Goal: Task Accomplishment & Management: Use online tool/utility

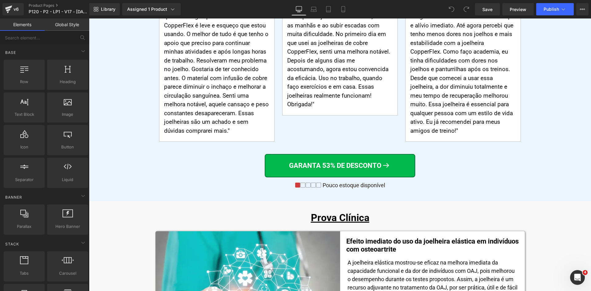
scroll to position [3641, 0]
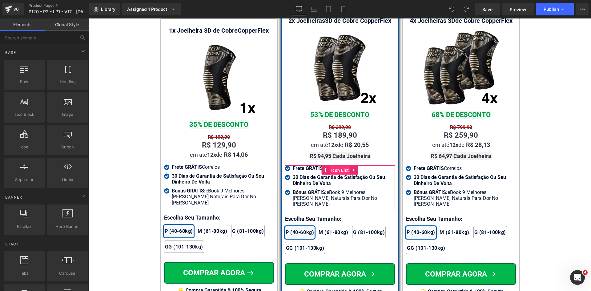
click at [333, 166] on span "Icon List" at bounding box center [340, 170] width 21 height 9
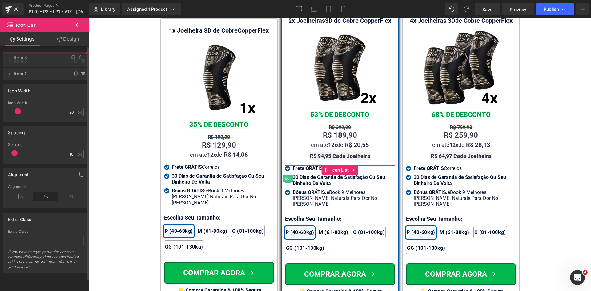
drag, startPoint x: 31, startPoint y: 73, endPoint x: 31, endPoint y: 58, distance: 14.8
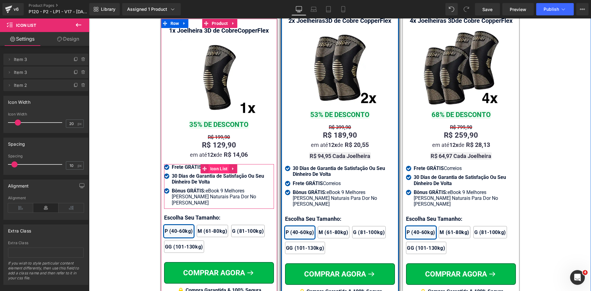
click at [209, 164] on span "Icon List" at bounding box center [219, 168] width 21 height 9
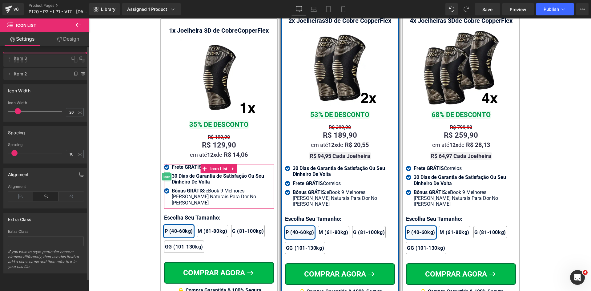
drag, startPoint x: 38, startPoint y: 73, endPoint x: 51, endPoint y: 63, distance: 16.2
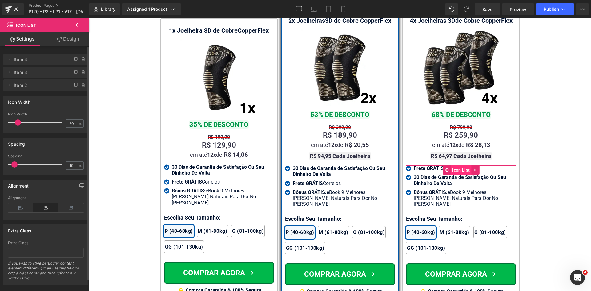
click at [451, 165] on span "Icon List" at bounding box center [461, 169] width 21 height 9
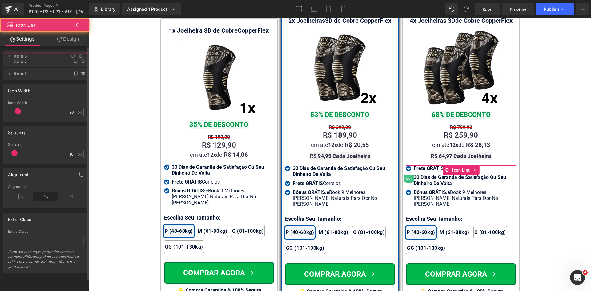
drag, startPoint x: 43, startPoint y: 74, endPoint x: 39, endPoint y: 58, distance: 17.2
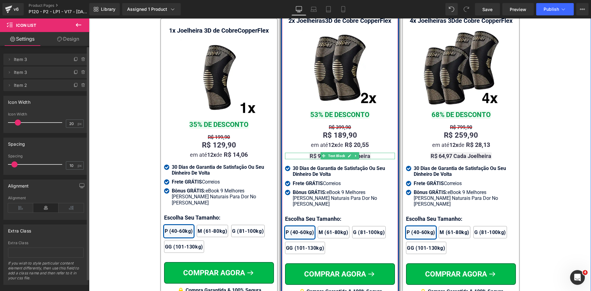
click at [330, 152] on span "Text Block" at bounding box center [336, 155] width 19 height 7
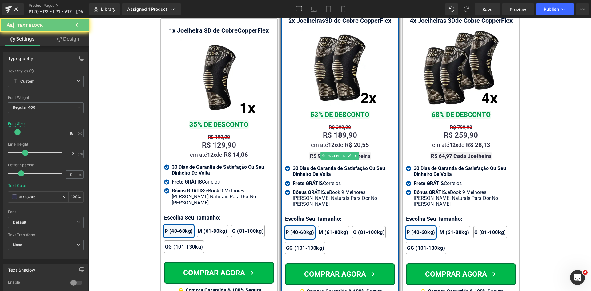
click at [313, 153] on strong "R$ 94,95 Cada Joelheira" at bounding box center [340, 156] width 61 height 6
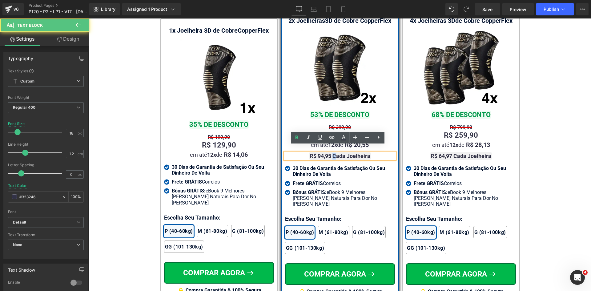
drag, startPoint x: 331, startPoint y: 147, endPoint x: 333, endPoint y: 149, distance: 3.2
click at [333, 153] on strong "R$ 94,95 Cada Joelheira" at bounding box center [340, 156] width 61 height 6
click at [345, 153] on strong "R$ 94,95 cada Joelheira" at bounding box center [340, 156] width 60 height 6
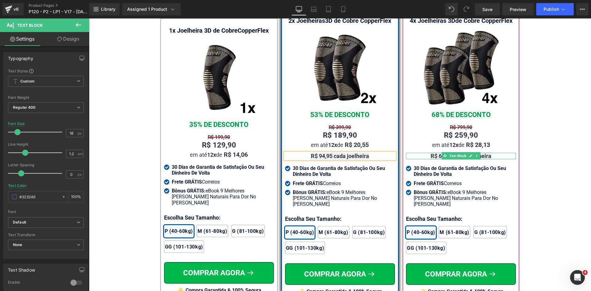
click at [436, 153] on strong "R$ 64,97 Cada Joelheira" at bounding box center [461, 156] width 61 height 6
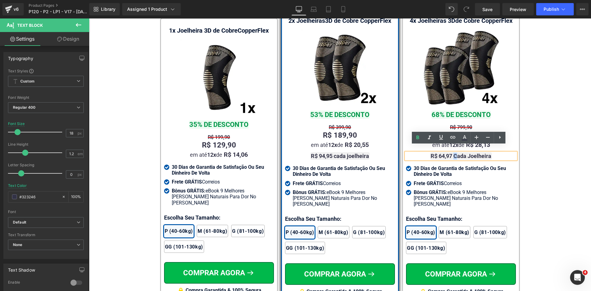
click at [452, 153] on strong "R$ 64,97 Cada Joelheira" at bounding box center [461, 156] width 61 height 6
click at [467, 153] on strong "R$ 64,97 cada Joelheira" at bounding box center [461, 156] width 60 height 6
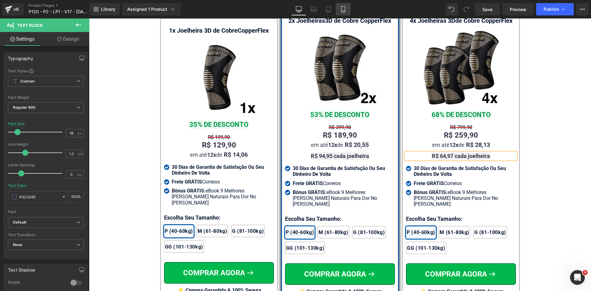
click at [343, 9] on icon at bounding box center [343, 9] width 6 height 6
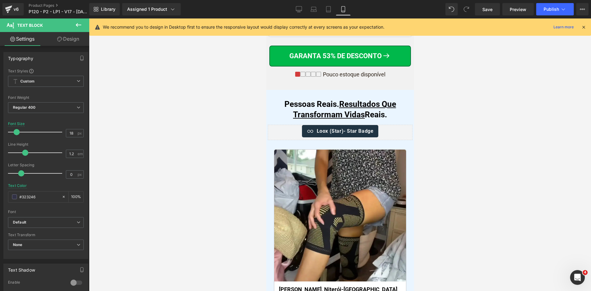
scroll to position [0, 0]
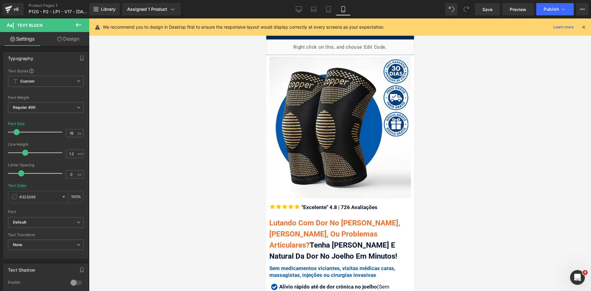
drag, startPoint x: 583, startPoint y: 29, endPoint x: 580, endPoint y: 29, distance: 3.4
click at [583, 29] on icon at bounding box center [584, 27] width 6 height 6
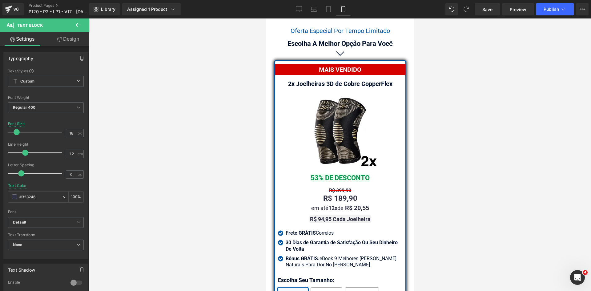
scroll to position [5517, 0]
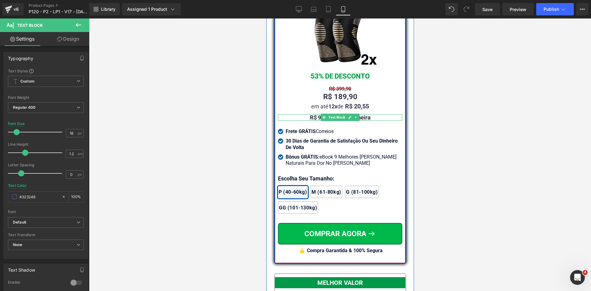
click at [315, 121] on strong "R$ 94,95 Cada Joelheira" at bounding box center [340, 117] width 61 height 6
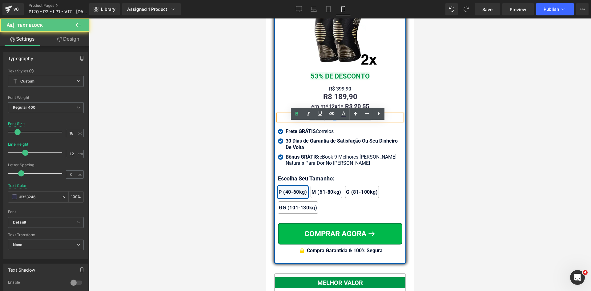
click at [333, 121] on strong "R$ 94,95 Cada Joelheira" at bounding box center [340, 117] width 61 height 6
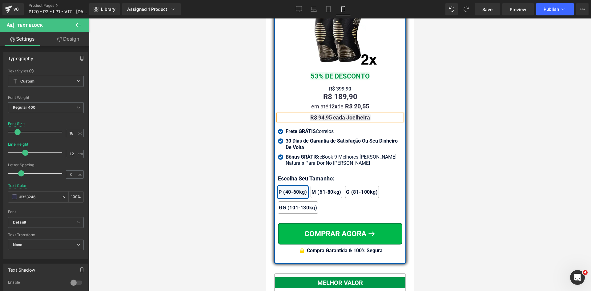
click at [346, 121] on strong "R$ 94,95 cada Joelheira" at bounding box center [340, 117] width 60 height 6
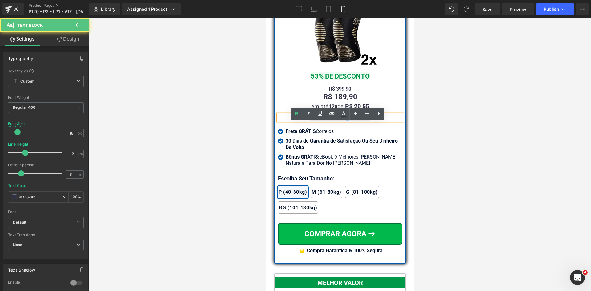
click at [346, 121] on strong "R$ 94,95 cada Joelheira" at bounding box center [340, 117] width 60 height 6
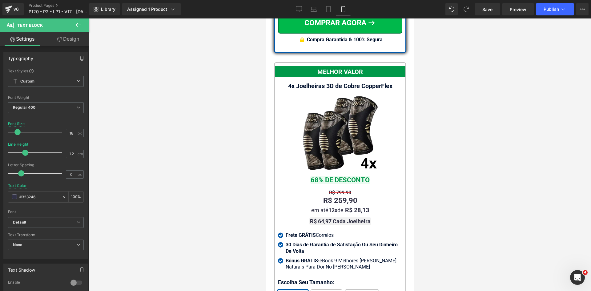
scroll to position [5794, 0]
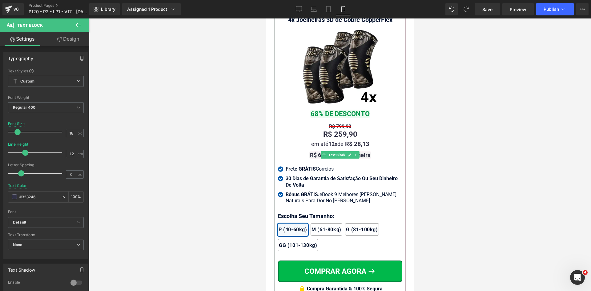
drag, startPoint x: 316, startPoint y: 162, endPoint x: 321, endPoint y: 163, distance: 5.0
click at [316, 158] on strong "R$ 64,97 Cada Joelheira" at bounding box center [340, 155] width 61 height 6
click at [333, 158] on strong "R$ 64,97 Cada Joelheira" at bounding box center [340, 155] width 61 height 6
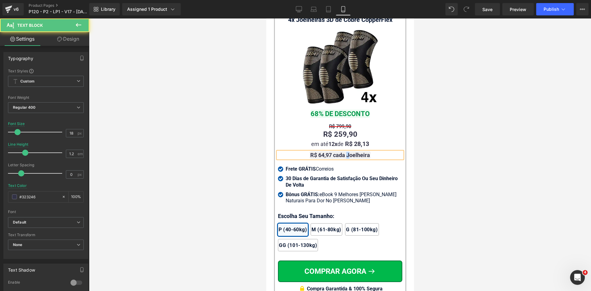
click at [347, 158] on strong "R$ 64,97 cada Joelheira" at bounding box center [340, 155] width 60 height 6
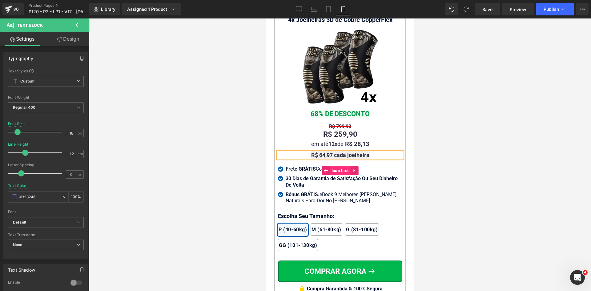
click at [336, 175] on span "Icon List" at bounding box center [340, 170] width 21 height 9
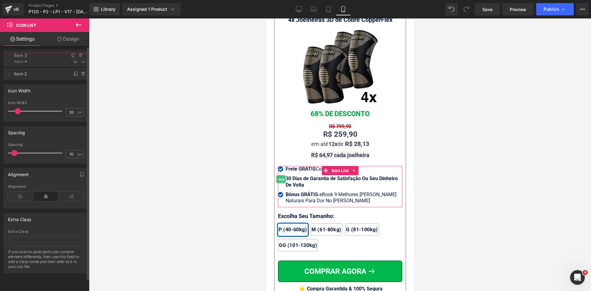
drag, startPoint x: 19, startPoint y: 74, endPoint x: 19, endPoint y: 57, distance: 16.9
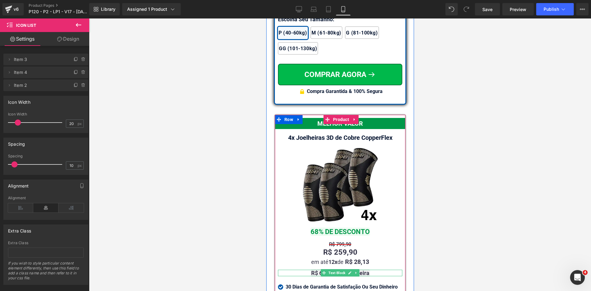
scroll to position [5579, 0]
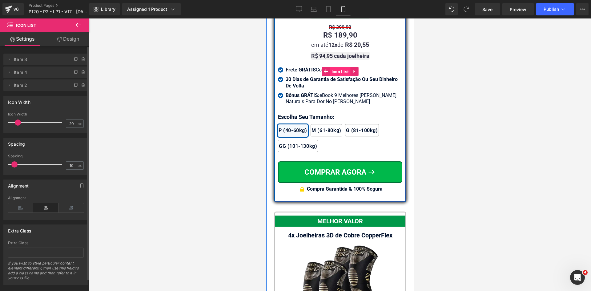
drag, startPoint x: 332, startPoint y: 78, endPoint x: 503, endPoint y: 132, distance: 179.1
click at [332, 76] on span "Icon List" at bounding box center [340, 71] width 21 height 9
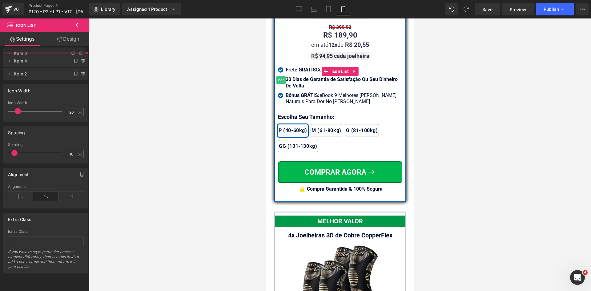
drag, startPoint x: 48, startPoint y: 71, endPoint x: 98, endPoint y: 113, distance: 65.4
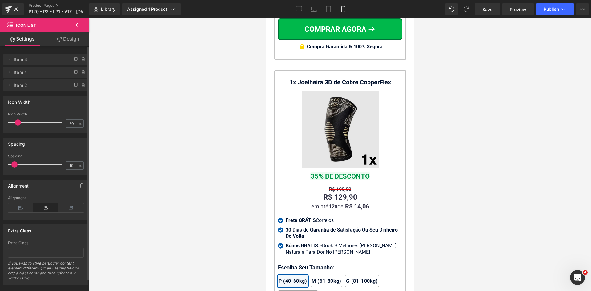
scroll to position [6163, 0]
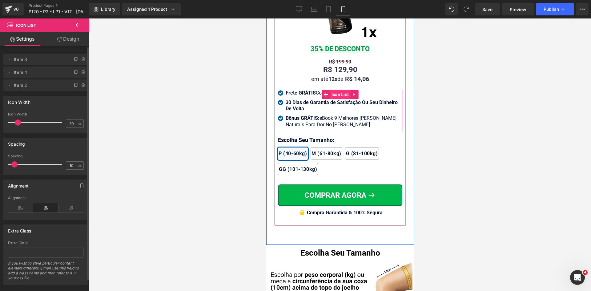
click at [332, 99] on span "Icon List" at bounding box center [340, 94] width 21 height 9
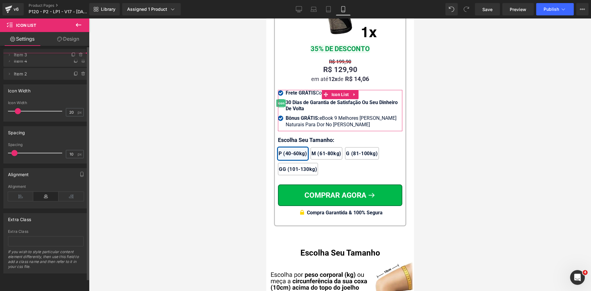
drag, startPoint x: 34, startPoint y: 74, endPoint x: 30, endPoint y: 56, distance: 17.9
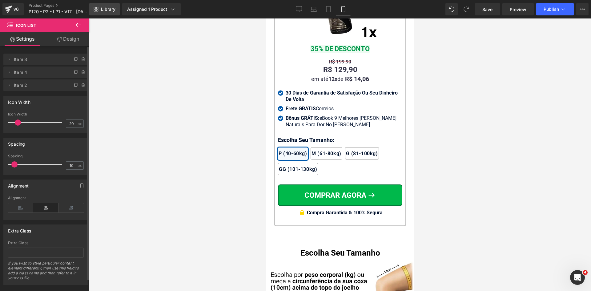
click at [98, 9] on icon at bounding box center [96, 9] width 5 height 5
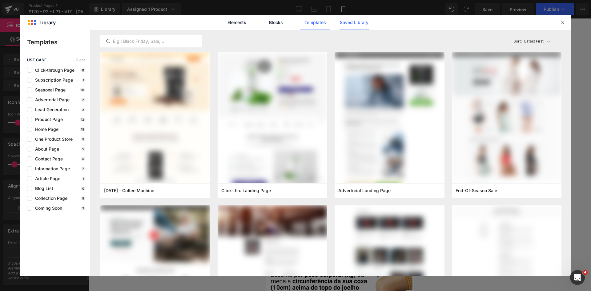
click at [346, 23] on link "Saved Library" at bounding box center [353, 22] width 29 height 15
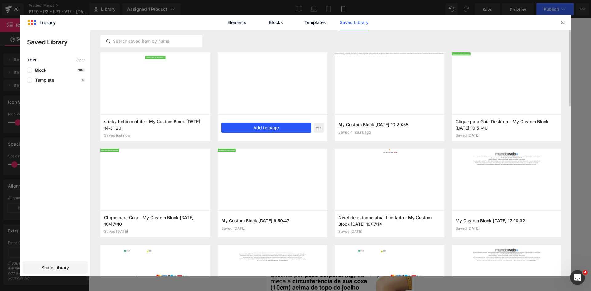
click at [273, 129] on button "Add to page" at bounding box center [266, 128] width 90 height 10
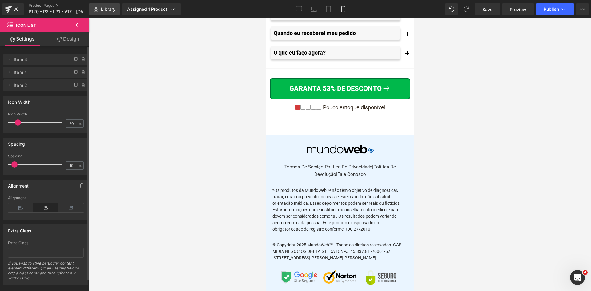
scroll to position [7586, 0]
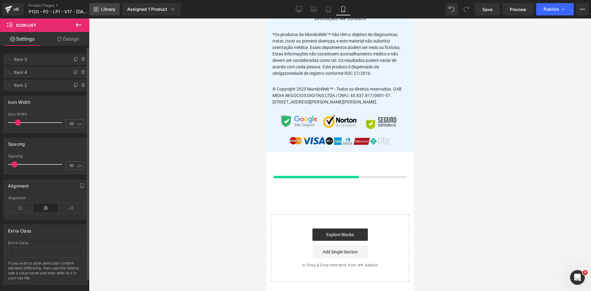
click at [106, 9] on span "Library" at bounding box center [108, 9] width 14 height 6
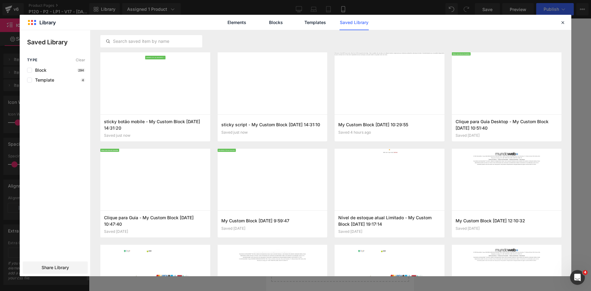
scroll to position [7571, 0]
click at [563, 22] on icon at bounding box center [563, 23] width 6 height 6
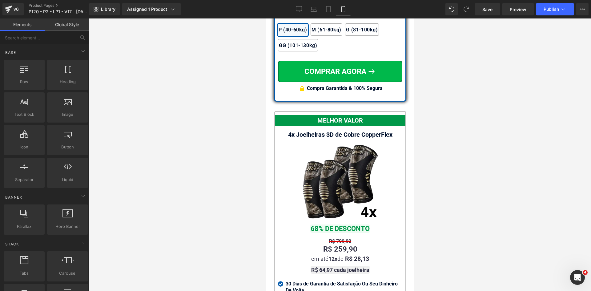
scroll to position [5583, 0]
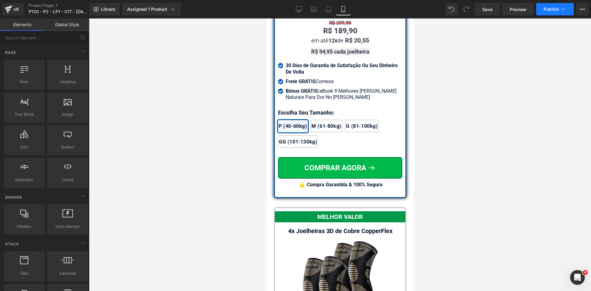
click at [553, 8] on span "Publish" at bounding box center [551, 9] width 15 height 5
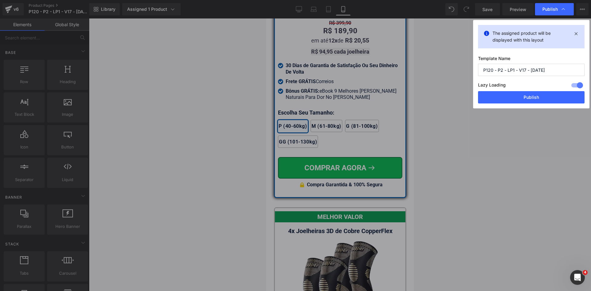
click at [530, 101] on button "Publish" at bounding box center [531, 97] width 106 height 12
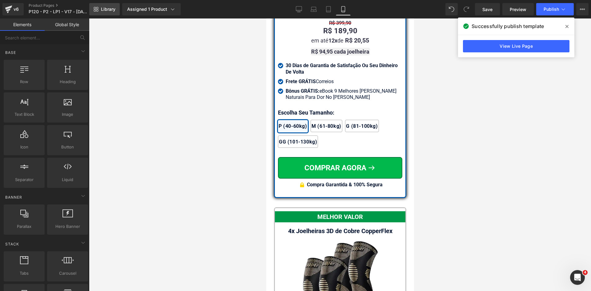
click at [108, 9] on span "Library" at bounding box center [108, 9] width 14 height 6
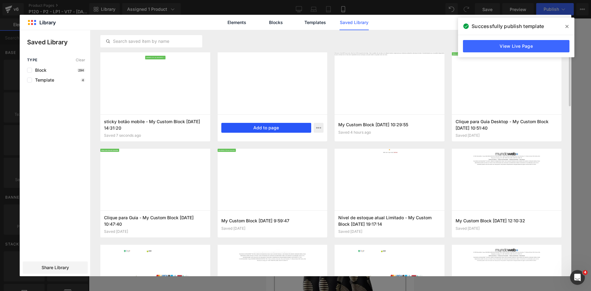
click at [271, 128] on button "Add to page" at bounding box center [266, 128] width 90 height 10
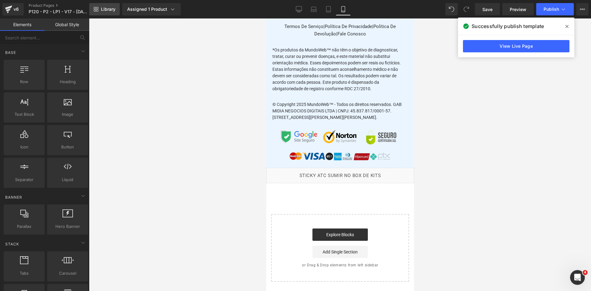
scroll to position [7571, 0]
click at [107, 11] on span "Library" at bounding box center [108, 9] width 14 height 6
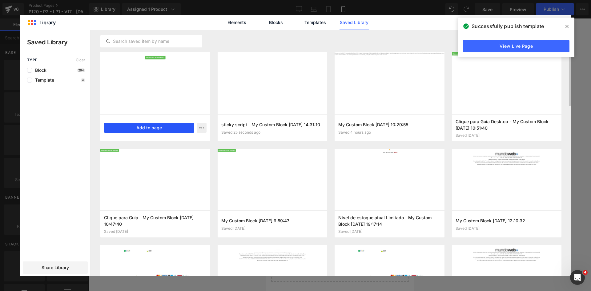
click at [153, 126] on button "Add to page" at bounding box center [149, 128] width 90 height 10
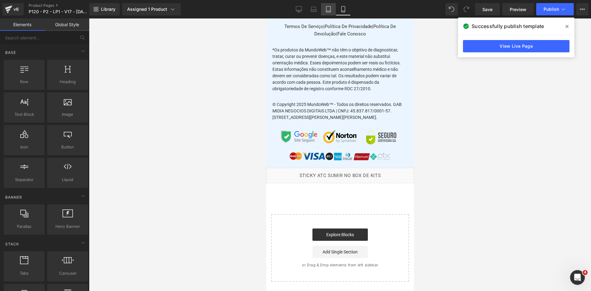
click at [325, 6] on link "Tablet" at bounding box center [328, 9] width 15 height 12
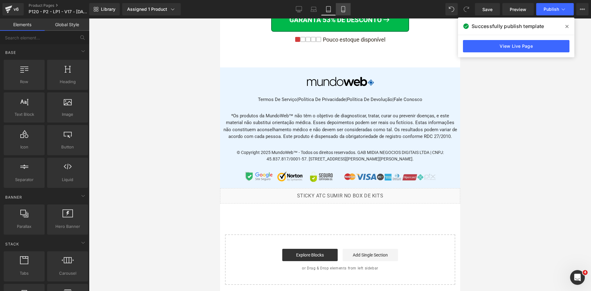
scroll to position [7216, 0]
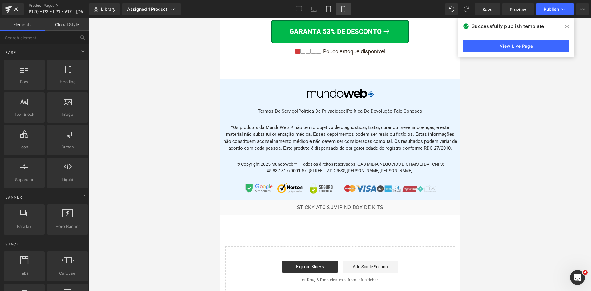
click at [341, 11] on icon at bounding box center [343, 9] width 6 height 6
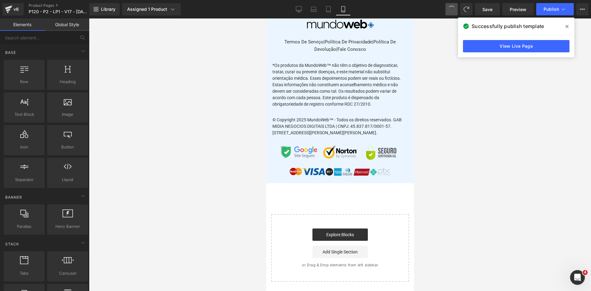
scroll to position [7553, 0]
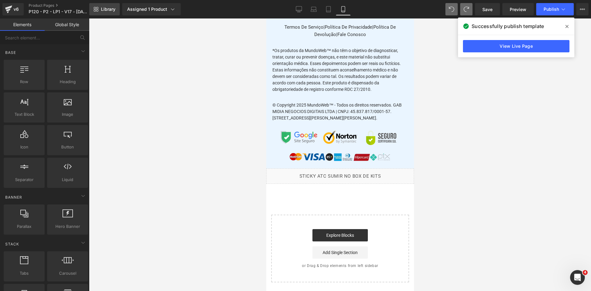
click at [102, 9] on span "Library" at bounding box center [108, 9] width 14 height 6
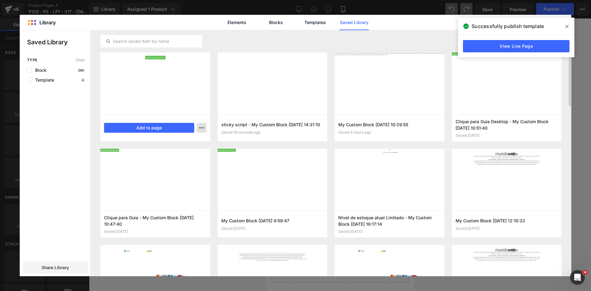
click at [202, 129] on icon "button" at bounding box center [201, 127] width 5 height 5
click at [177, 154] on div "Delete" at bounding box center [171, 154] width 70 height 13
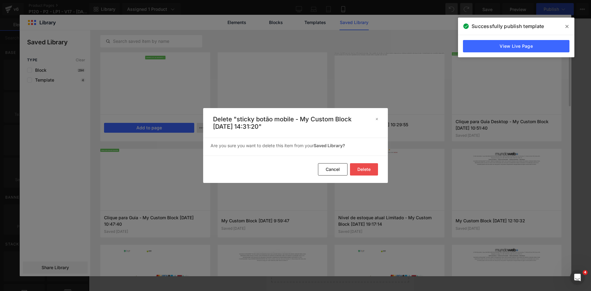
drag, startPoint x: 359, startPoint y: 171, endPoint x: 351, endPoint y: 163, distance: 12.0
click at [359, 171] on button "Delete" at bounding box center [364, 169] width 28 height 12
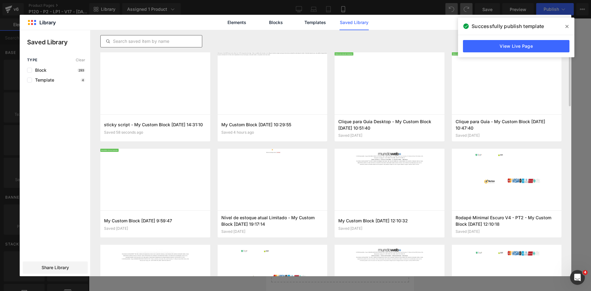
click at [175, 41] on input "text" at bounding box center [151, 41] width 101 height 7
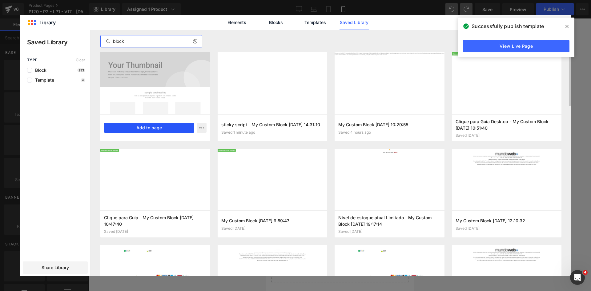
type input "block"
click at [161, 129] on button "Add to page" at bounding box center [149, 128] width 90 height 10
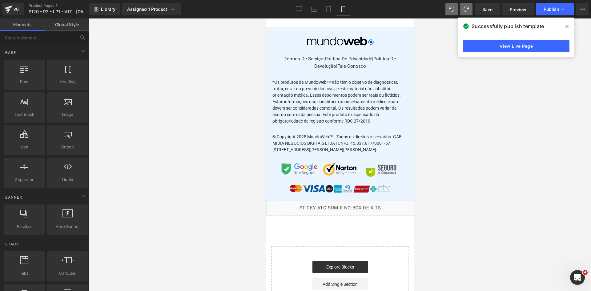
scroll to position [7448, 0]
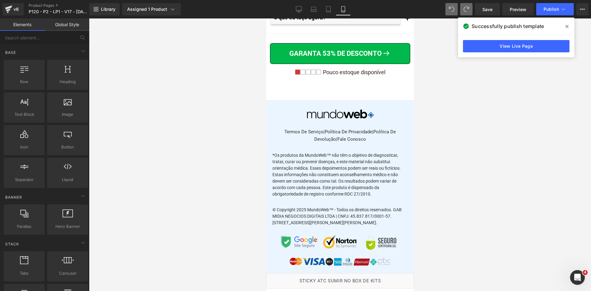
click at [567, 26] on icon at bounding box center [566, 26] width 3 height 3
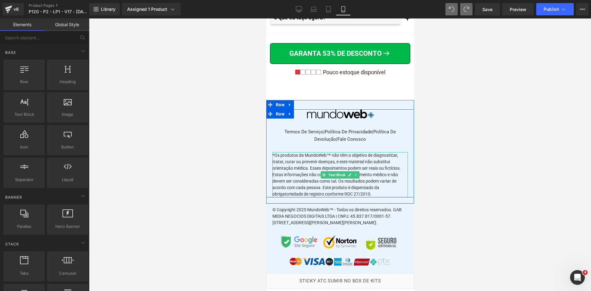
scroll to position [7571, 0]
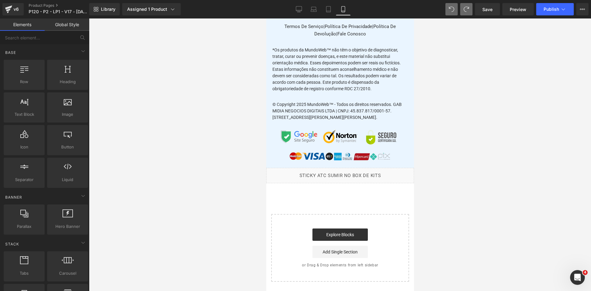
click at [314, 278] on div "Start building your page Explore Blocks Add Single Section or Drag & Drop eleme…" at bounding box center [339, 248] width 137 height 66
click at [295, 258] on div "Start building your page Explore Blocks Add Single Section or Drag & Drop eleme…" at bounding box center [339, 248] width 137 height 66
drag, startPoint x: 288, startPoint y: 232, endPoint x: 289, endPoint y: 222, distance: 9.7
click at [288, 227] on div "Start building your page Explore Blocks Add Single Section or Drag & Drop eleme…" at bounding box center [339, 248] width 137 height 66
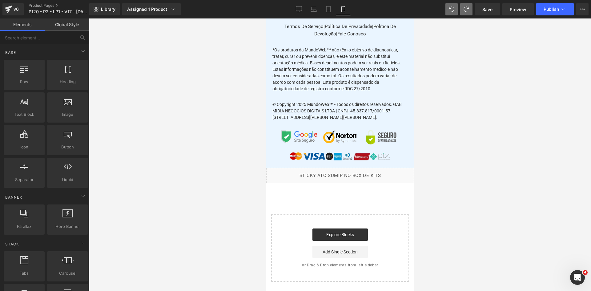
drag, startPoint x: 290, startPoint y: 201, endPoint x: 291, endPoint y: 196, distance: 5.7
drag, startPoint x: 291, startPoint y: 196, endPoint x: 290, endPoint y: 191, distance: 4.4
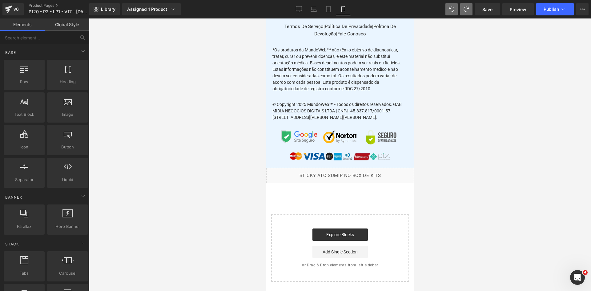
drag, startPoint x: 289, startPoint y: 189, endPoint x: 288, endPoint y: 185, distance: 4.0
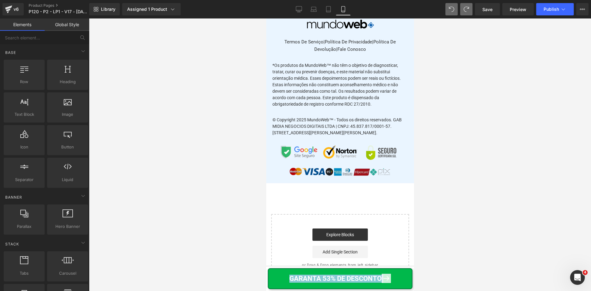
scroll to position [7556, 0]
click at [98, 11] on icon at bounding box center [97, 11] width 2 height 2
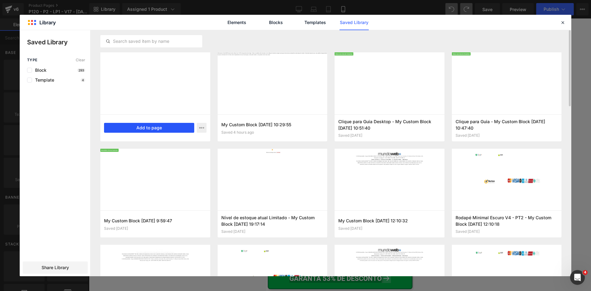
click at [138, 127] on button "Add to page" at bounding box center [149, 128] width 90 height 10
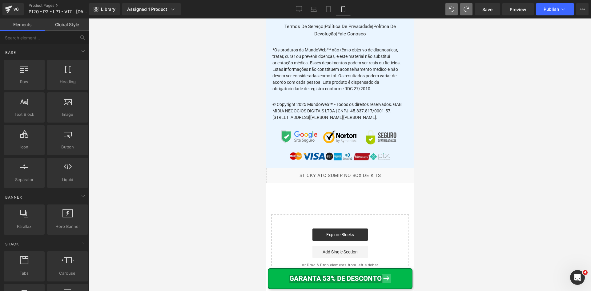
scroll to position [7571, 0]
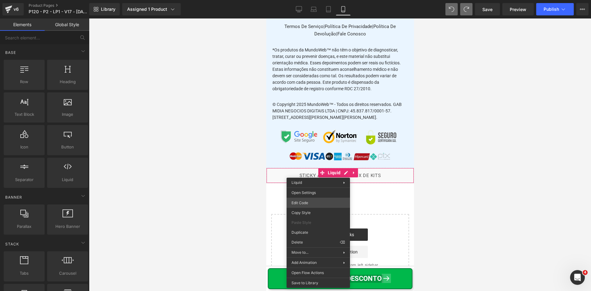
click at [307, 0] on div "Icon List You are previewing how the will restyle your page. You can not edit E…" at bounding box center [295, 0] width 591 height 0
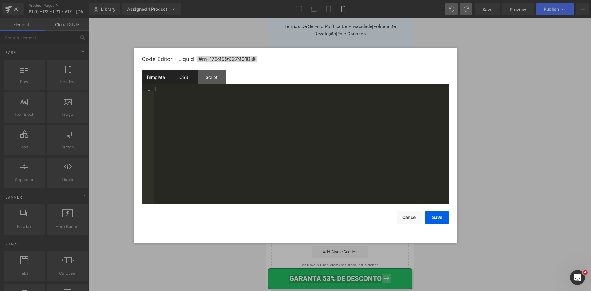
click at [190, 78] on div "CSS" at bounding box center [184, 77] width 28 height 14
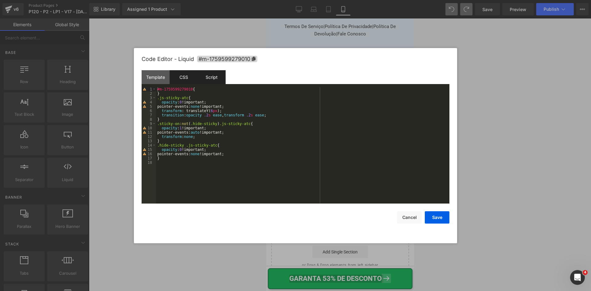
click at [221, 80] on div "Script" at bounding box center [212, 77] width 28 height 14
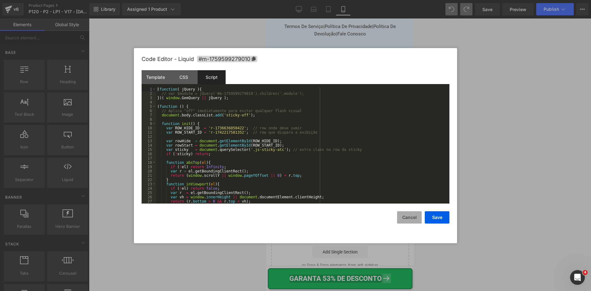
click at [407, 217] on button "Cancel" at bounding box center [409, 217] width 25 height 12
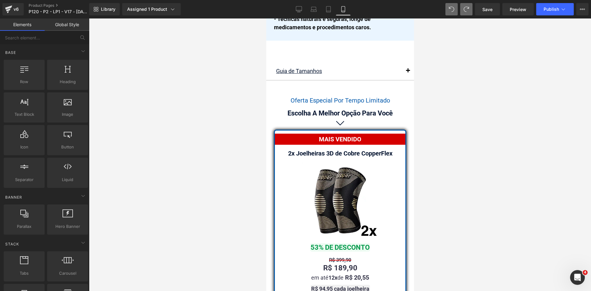
scroll to position [5309, 0]
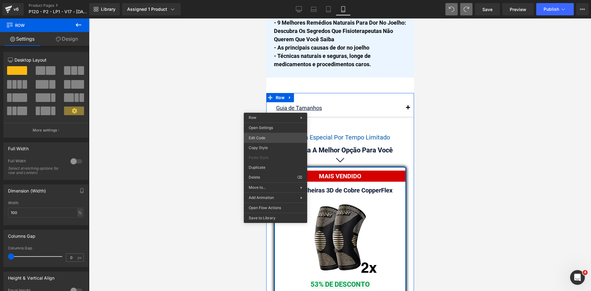
click at [262, 0] on div "Icon List You are previewing how the will restyle your page. You can not edit E…" at bounding box center [295, 0] width 591 height 0
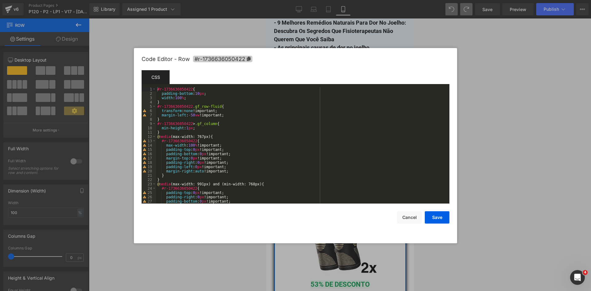
click at [248, 58] on icon at bounding box center [249, 59] width 4 height 4
click at [409, 222] on button "Cancel" at bounding box center [409, 217] width 25 height 12
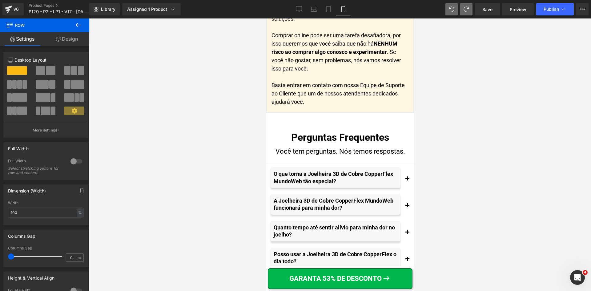
scroll to position [7571, 0]
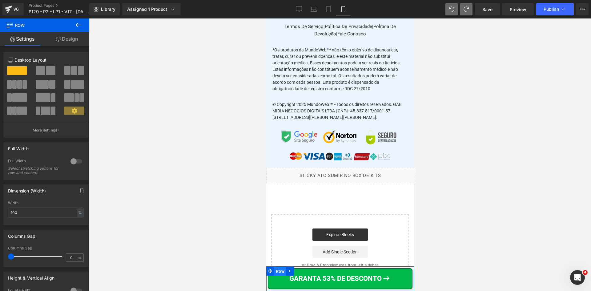
click at [278, 271] on span "Row" at bounding box center [280, 271] width 12 height 9
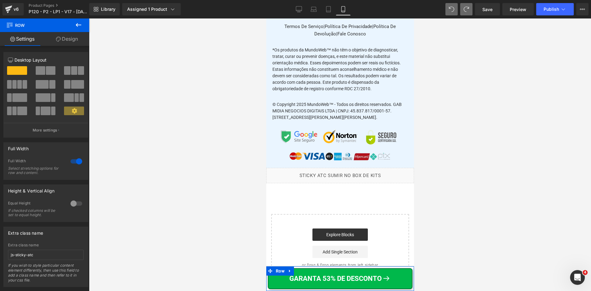
click at [76, 35] on link "Design" at bounding box center [67, 39] width 45 height 14
click at [0, 0] on div "Position" at bounding box center [0, 0] width 0 height 0
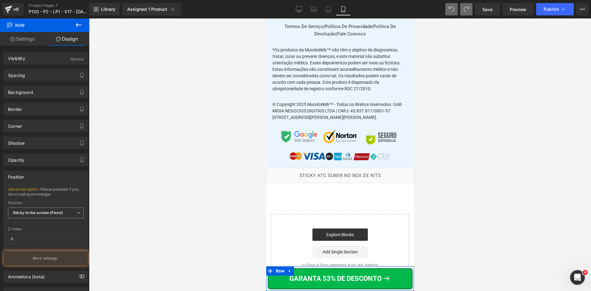
click at [44, 215] on span "Sticky to the screen (Fixed)" at bounding box center [46, 212] width 76 height 11
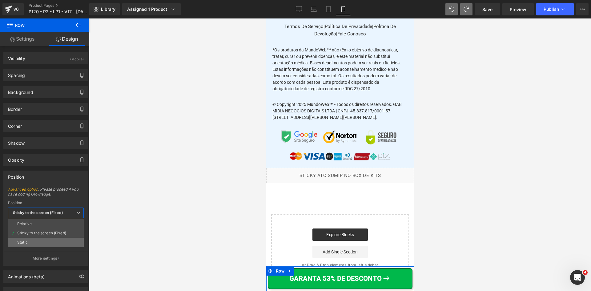
click at [38, 240] on li "Static" at bounding box center [46, 242] width 76 height 9
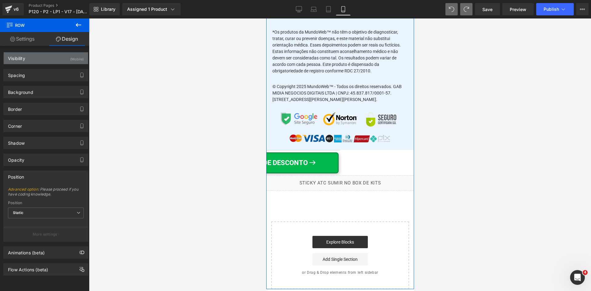
click at [66, 56] on div "Visibility (Mobile)" at bounding box center [46, 58] width 84 height 12
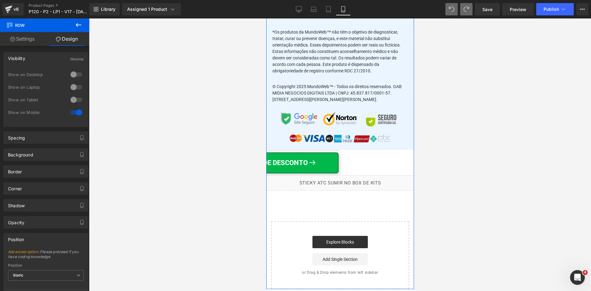
click at [73, 74] on div at bounding box center [76, 75] width 15 height 10
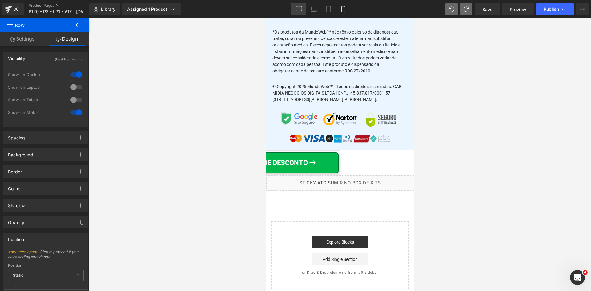
click at [296, 8] on icon at bounding box center [299, 8] width 6 height 5
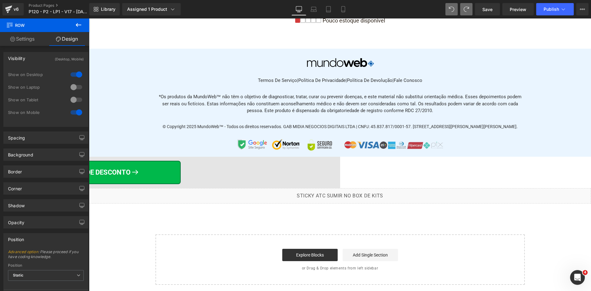
scroll to position [4937, 0]
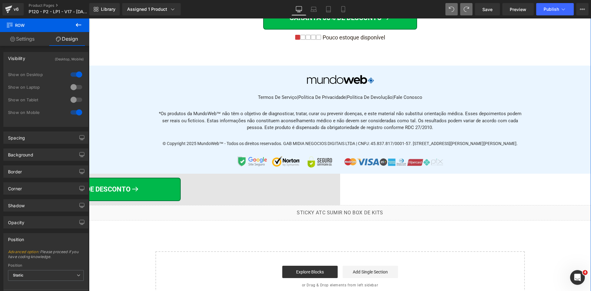
click at [306, 181] on div "GARANTA 53% DE DESCONTO Button Row" at bounding box center [89, 189] width 502 height 28
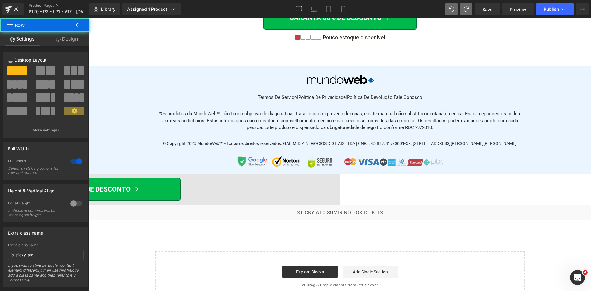
drag, startPoint x: 307, startPoint y: 185, endPoint x: 309, endPoint y: 179, distance: 7.3
click at [311, 176] on div "GARANTA 53% DE DESCONTO Button Row" at bounding box center [89, 189] width 502 height 28
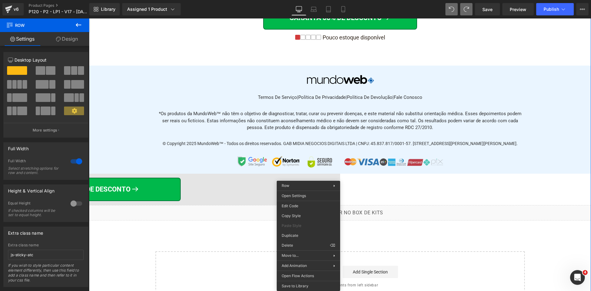
drag, startPoint x: 64, startPoint y: 43, endPoint x: 29, endPoint y: 178, distance: 139.6
click at [63, 43] on link "Design" at bounding box center [67, 39] width 45 height 14
click at [0, 0] on div "Position" at bounding box center [0, 0] width 0 height 0
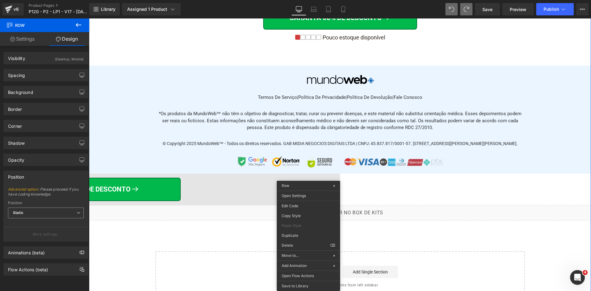
drag, startPoint x: 37, startPoint y: 207, endPoint x: 39, endPoint y: 211, distance: 4.3
click at [37, 207] on div "Position Static Relative Sticky to the screen (Fixed) Static" at bounding box center [46, 213] width 76 height 25
drag, startPoint x: 39, startPoint y: 211, endPoint x: 41, endPoint y: 216, distance: 4.9
click at [39, 211] on span "Static" at bounding box center [46, 212] width 76 height 11
click at [42, 225] on li "Relative" at bounding box center [46, 223] width 76 height 9
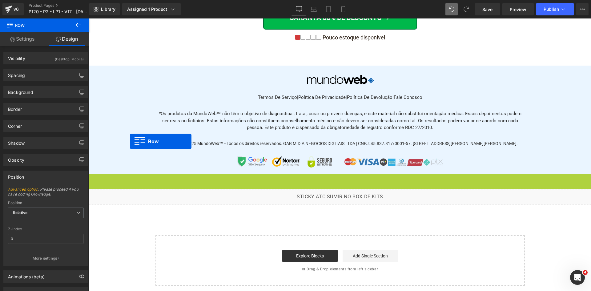
scroll to position [4843, 0]
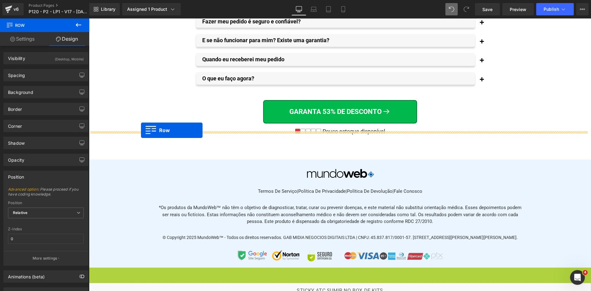
drag, startPoint x: 98, startPoint y: 171, endPoint x: 141, endPoint y: 130, distance: 59.4
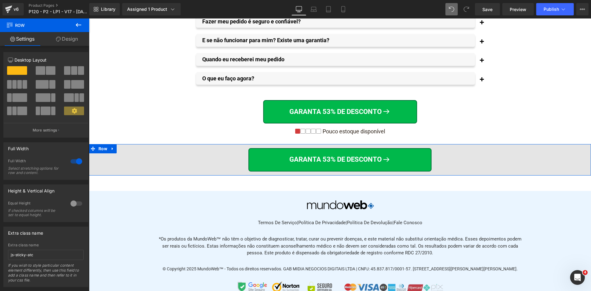
click at [65, 38] on link "Design" at bounding box center [67, 39] width 45 height 14
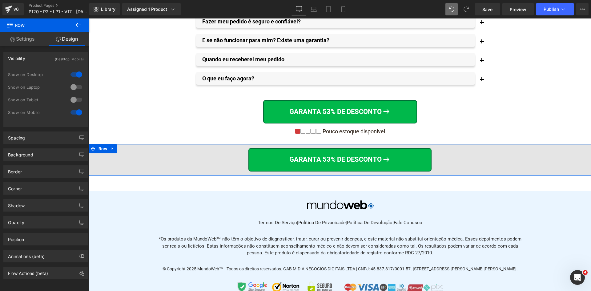
click at [72, 74] on div at bounding box center [76, 75] width 15 height 10
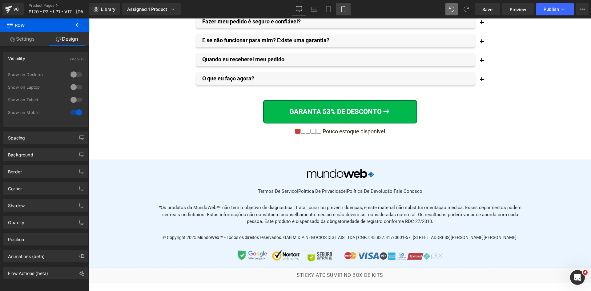
click at [343, 9] on icon at bounding box center [343, 9] width 6 height 6
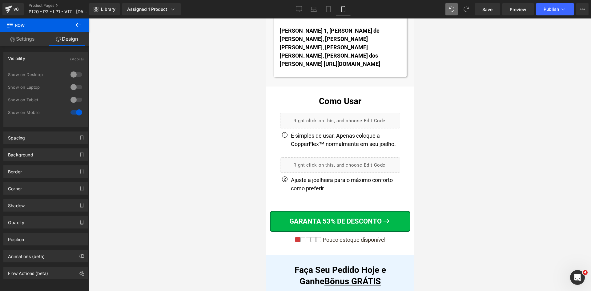
scroll to position [7435, 0]
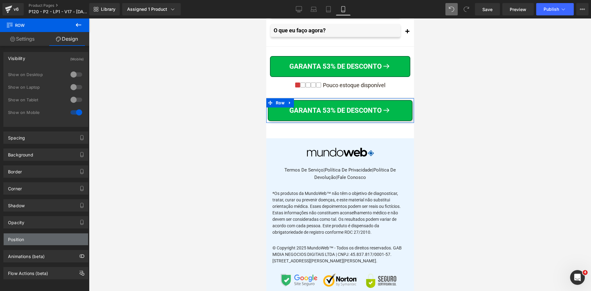
click at [45, 240] on div "Position" at bounding box center [46, 239] width 84 height 12
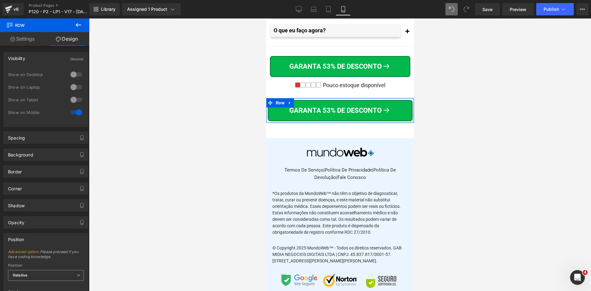
click at [59, 273] on span "Relative" at bounding box center [46, 275] width 76 height 11
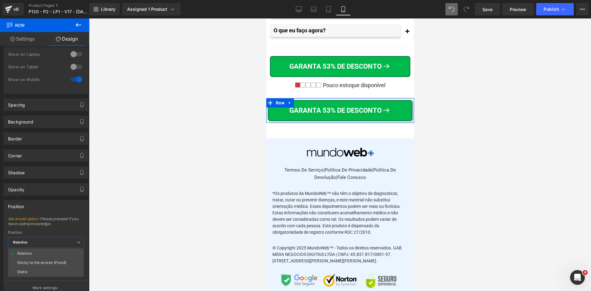
scroll to position [88, 0]
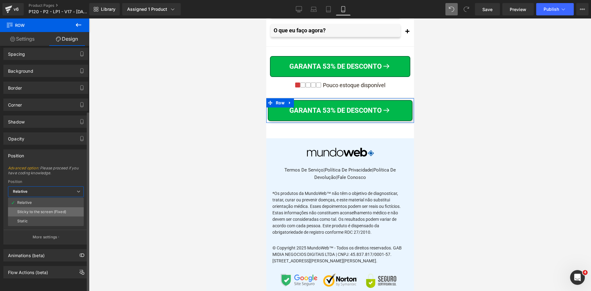
click at [43, 210] on div "Sticky to the screen (Fixed)" at bounding box center [41, 212] width 49 height 4
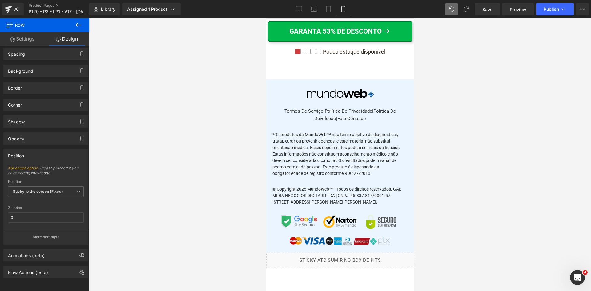
scroll to position [7527, 0]
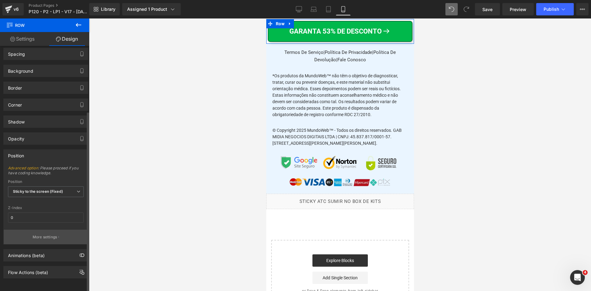
click at [53, 234] on p "More settings" at bounding box center [45, 237] width 25 height 6
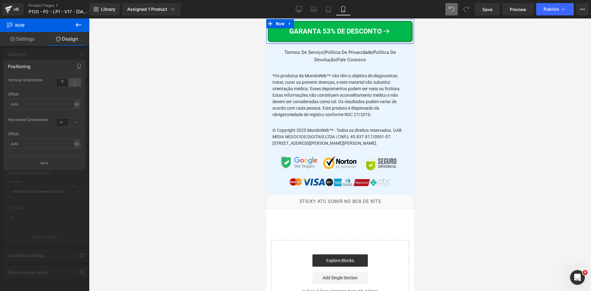
click at [73, 82] on icon at bounding box center [75, 82] width 12 height 8
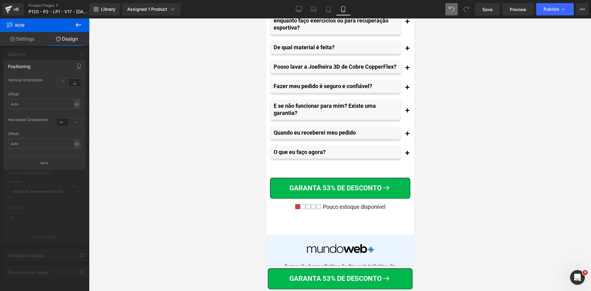
scroll to position [7312, 0]
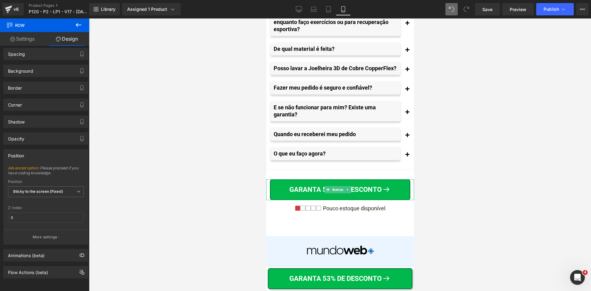
click at [472, 231] on div at bounding box center [340, 154] width 502 height 272
click at [300, 8] on icon at bounding box center [299, 9] width 6 height 6
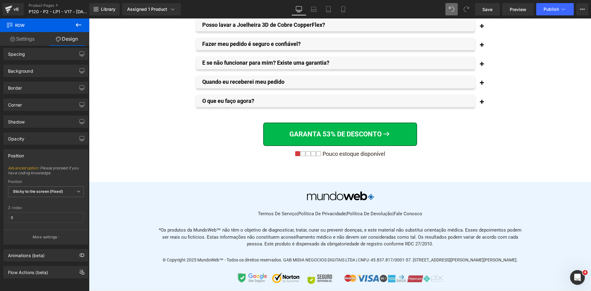
scroll to position [4766, 0]
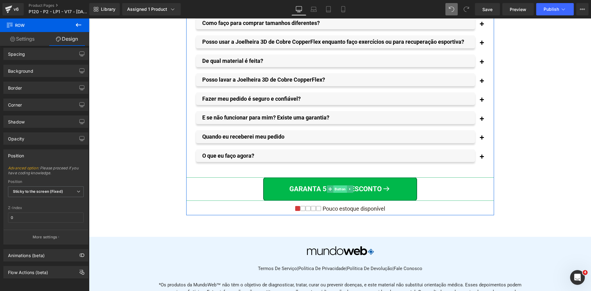
click at [333, 185] on span "Button" at bounding box center [340, 188] width 14 height 7
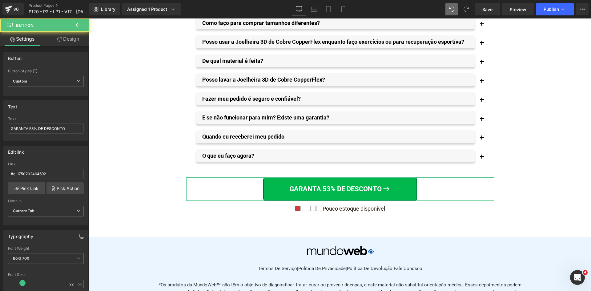
click at [67, 39] on link "Design" at bounding box center [68, 39] width 45 height 14
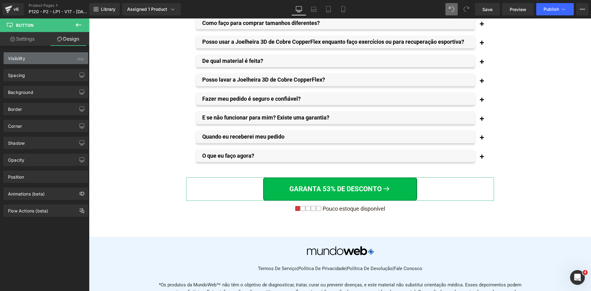
click at [54, 55] on div "Visibility (All)" at bounding box center [46, 58] width 84 height 12
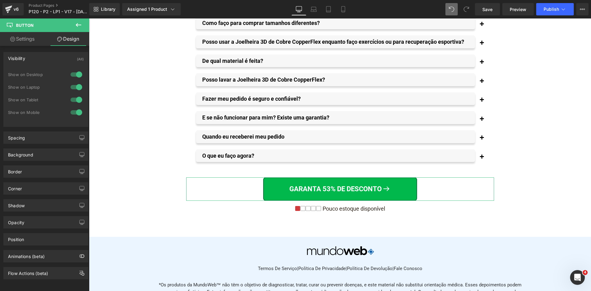
click at [74, 113] on div at bounding box center [76, 112] width 15 height 10
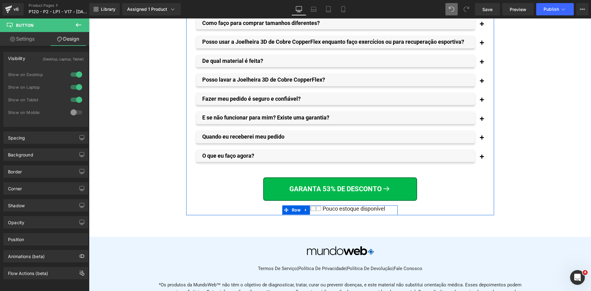
click at [290, 205] on span "Row" at bounding box center [296, 209] width 12 height 9
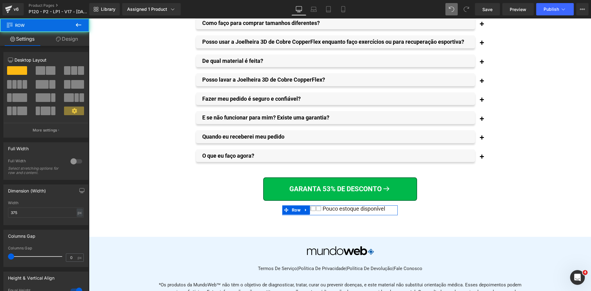
click at [71, 40] on link "Design" at bounding box center [67, 39] width 45 height 14
click at [0, 0] on div "Visibility" at bounding box center [0, 0] width 0 height 0
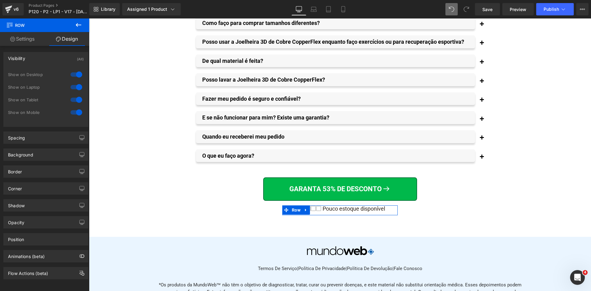
click at [74, 114] on div at bounding box center [76, 112] width 15 height 10
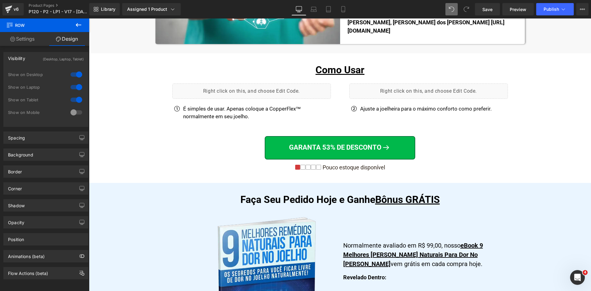
scroll to position [3135, 0]
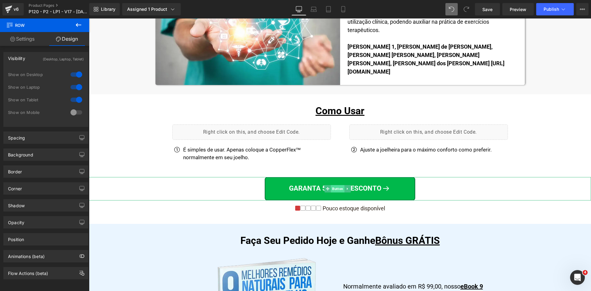
click at [338, 185] on span "Button" at bounding box center [338, 188] width 14 height 7
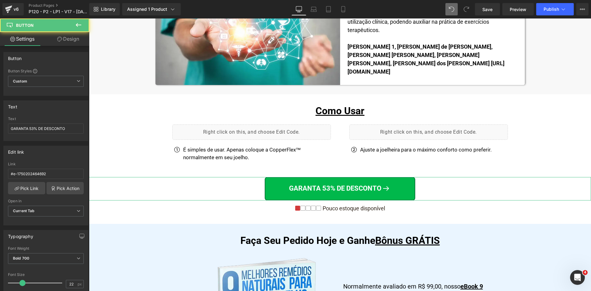
click at [68, 38] on link "Design" at bounding box center [68, 39] width 45 height 14
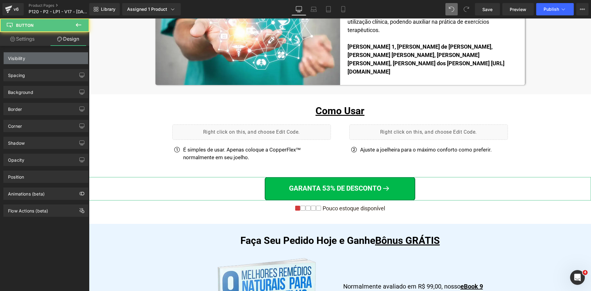
click at [25, 58] on div "Visibility" at bounding box center [16, 56] width 17 height 9
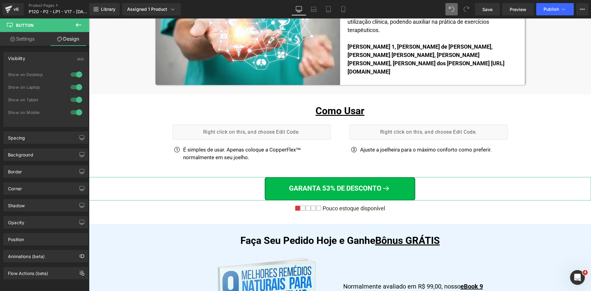
click at [75, 111] on div at bounding box center [76, 112] width 15 height 10
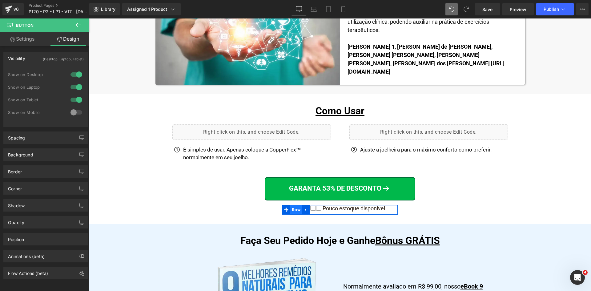
click at [291, 205] on span "Row" at bounding box center [296, 209] width 12 height 9
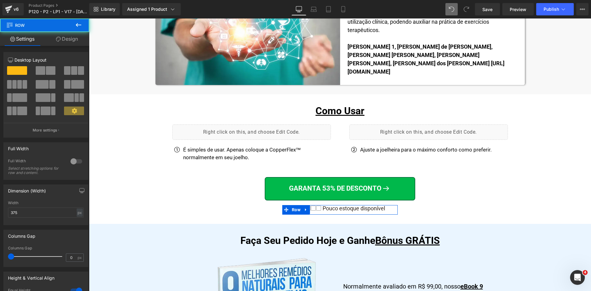
click at [69, 38] on link "Design" at bounding box center [67, 39] width 45 height 14
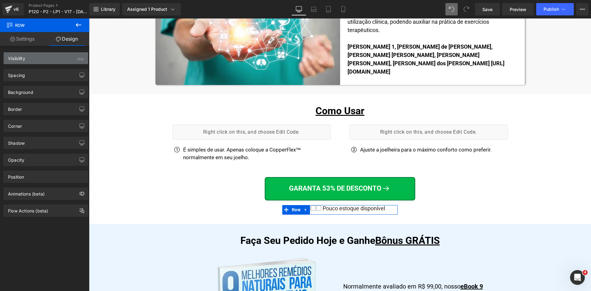
click at [59, 61] on div "Visibility (All)" at bounding box center [46, 58] width 84 height 12
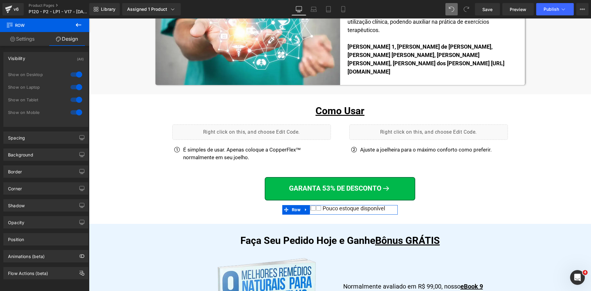
click at [78, 114] on div at bounding box center [76, 112] width 15 height 10
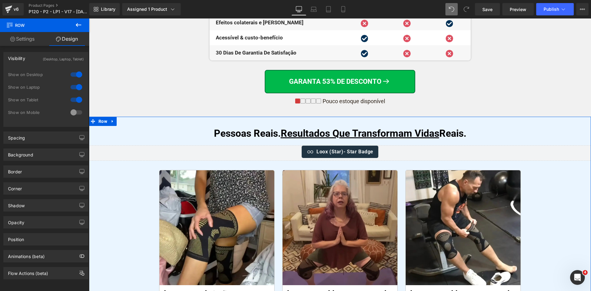
scroll to position [2458, 0]
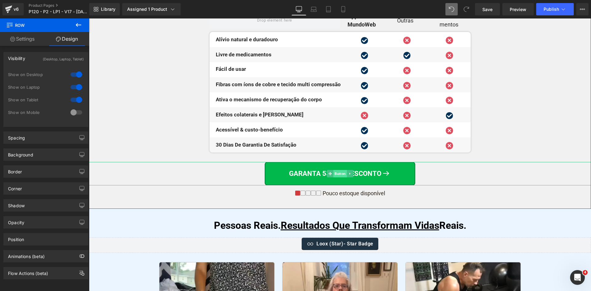
click at [333, 173] on span "Button" at bounding box center [340, 173] width 14 height 7
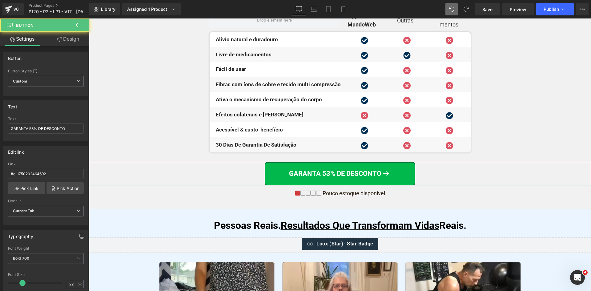
click at [65, 37] on link "Design" at bounding box center [68, 39] width 45 height 14
click at [0, 0] on div "Spacing" at bounding box center [0, 0] width 0 height 0
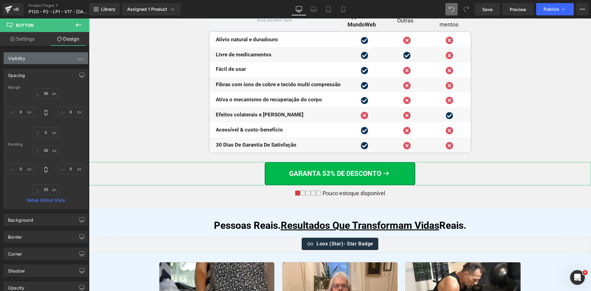
click at [36, 54] on div "Visibility (All)" at bounding box center [46, 58] width 84 height 12
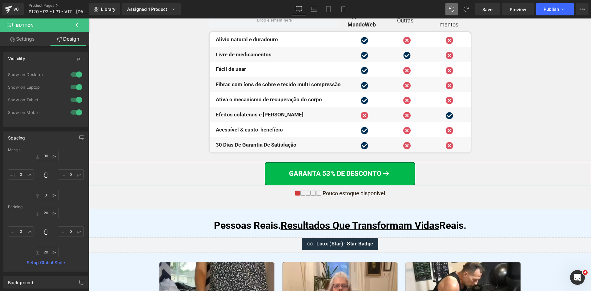
click at [74, 111] on div at bounding box center [76, 112] width 15 height 10
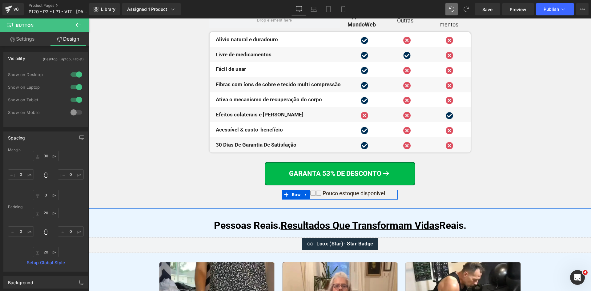
click at [291, 193] on span "Row" at bounding box center [296, 194] width 12 height 9
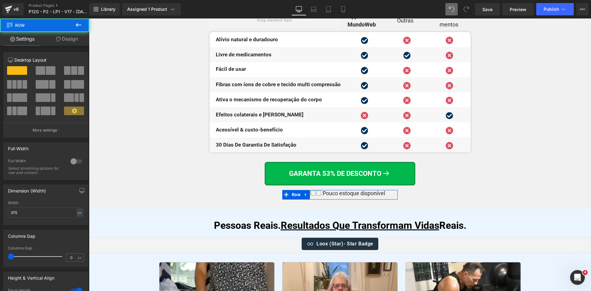
click at [68, 35] on link "Design" at bounding box center [67, 39] width 45 height 14
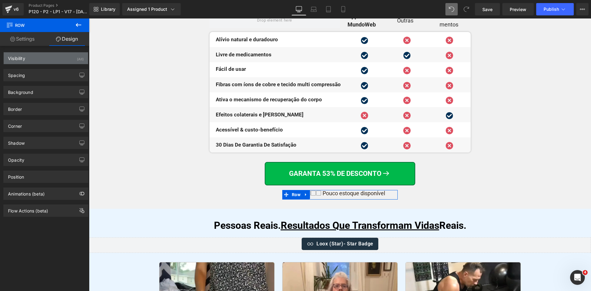
click at [26, 57] on div "Visibility (All)" at bounding box center [46, 58] width 84 height 12
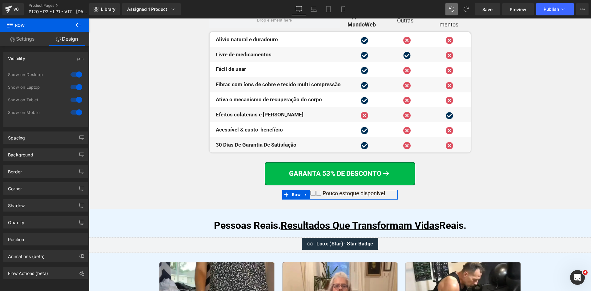
click at [74, 112] on div at bounding box center [76, 112] width 15 height 10
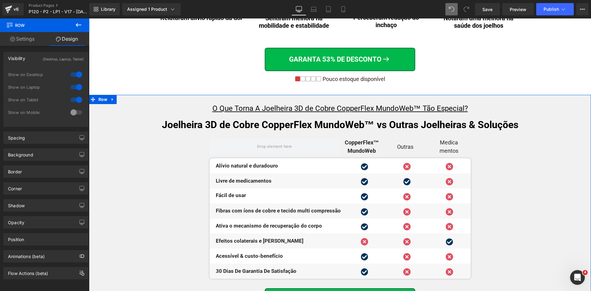
scroll to position [2273, 0]
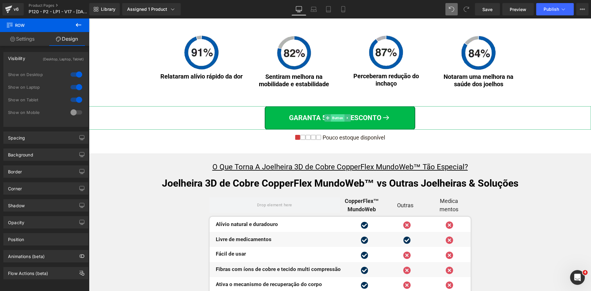
click at [336, 116] on span "Button" at bounding box center [338, 117] width 14 height 7
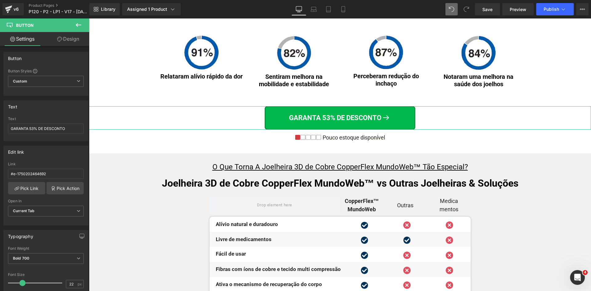
click at [70, 38] on link "Design" at bounding box center [68, 39] width 45 height 14
click at [0, 0] on div "Visibility" at bounding box center [0, 0] width 0 height 0
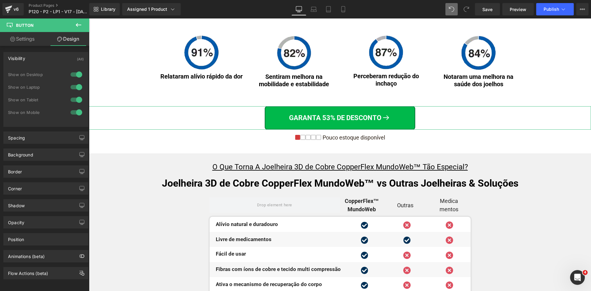
click at [73, 113] on div at bounding box center [76, 112] width 15 height 10
click at [294, 137] on span "Row" at bounding box center [296, 138] width 12 height 9
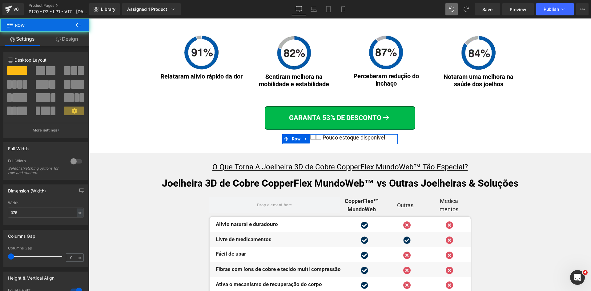
click at [65, 41] on link "Design" at bounding box center [67, 39] width 45 height 14
click at [0, 0] on div "Spacing" at bounding box center [0, 0] width 0 height 0
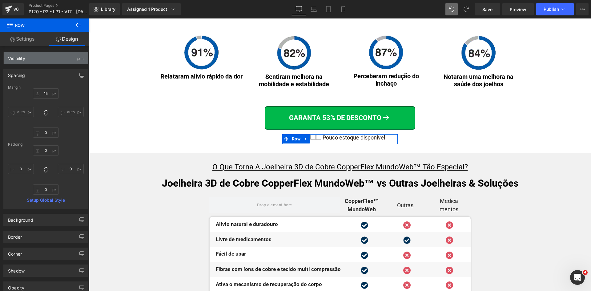
click at [32, 56] on div "Visibility (All)" at bounding box center [46, 58] width 84 height 12
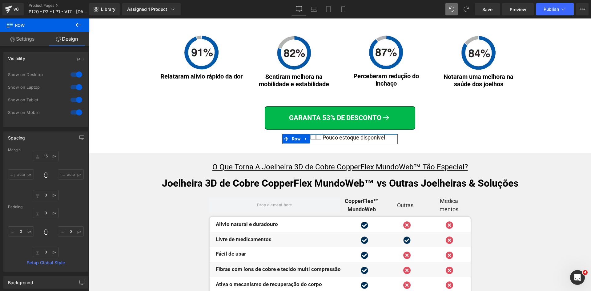
click at [75, 112] on div at bounding box center [76, 112] width 15 height 10
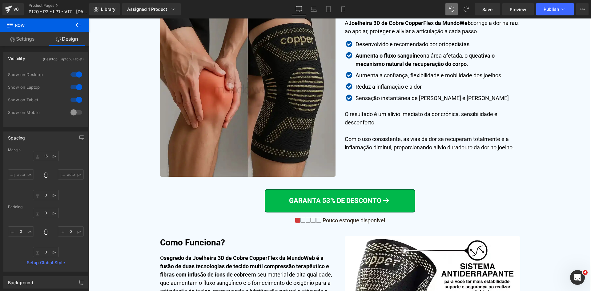
scroll to position [1380, 0]
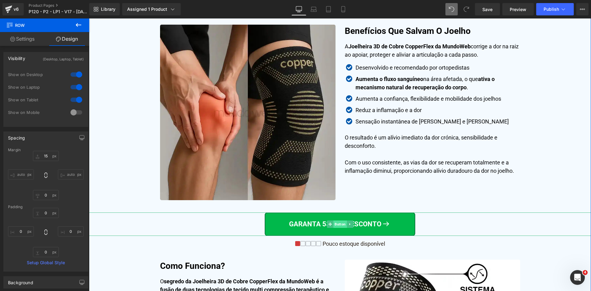
click at [334, 221] on span "Button" at bounding box center [340, 223] width 14 height 7
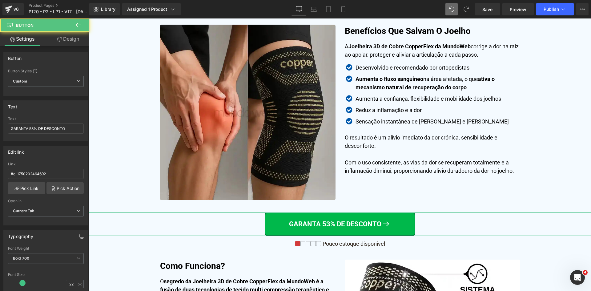
click at [64, 39] on link "Design" at bounding box center [68, 39] width 45 height 14
click at [0, 0] on div "Visibility 0|0|0|0" at bounding box center [0, 0] width 0 height 0
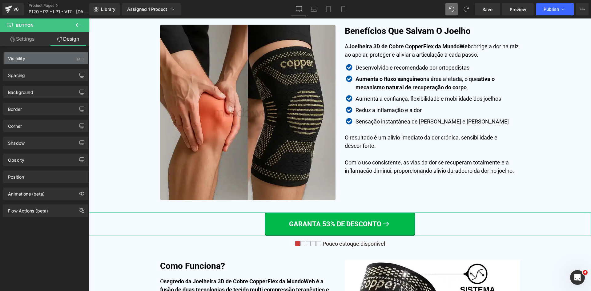
click at [54, 61] on div "Visibility (All)" at bounding box center [46, 58] width 84 height 12
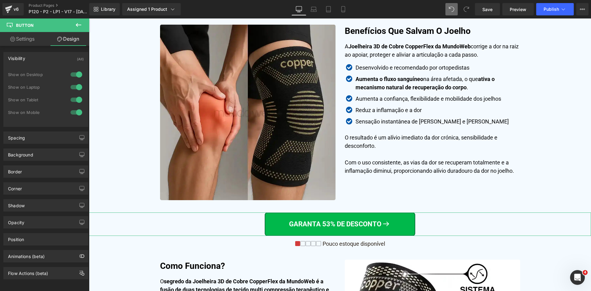
click at [75, 114] on div at bounding box center [76, 112] width 15 height 10
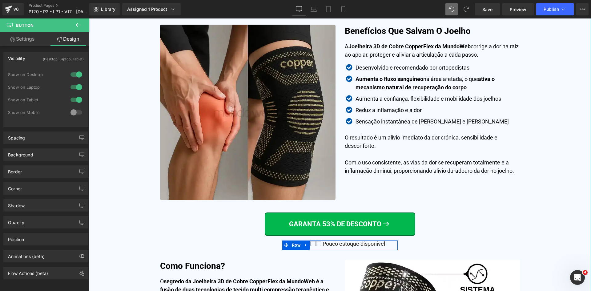
drag, startPoint x: 295, startPoint y: 243, endPoint x: 274, endPoint y: 232, distance: 22.7
click at [295, 243] on span "Row" at bounding box center [296, 244] width 12 height 9
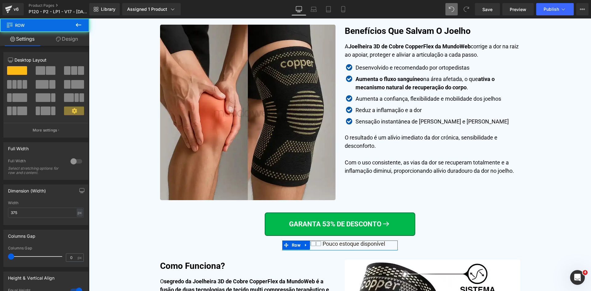
click at [69, 32] on link "Design" at bounding box center [67, 39] width 45 height 14
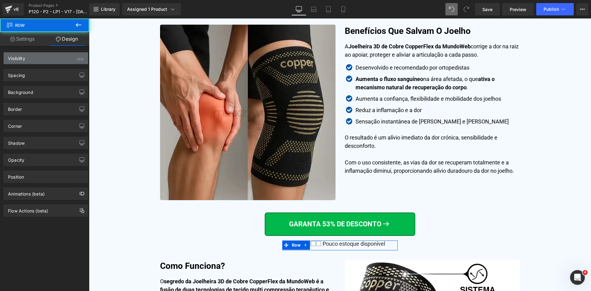
click at [30, 57] on div "Visibility (All)" at bounding box center [46, 58] width 84 height 12
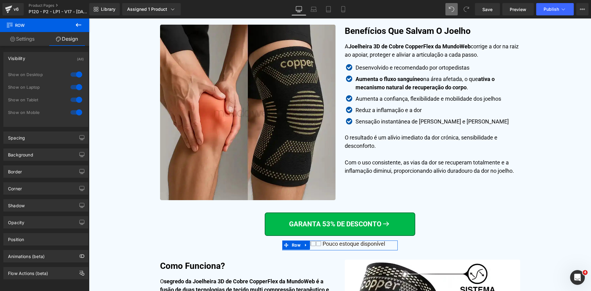
click at [71, 112] on div at bounding box center [76, 112] width 15 height 10
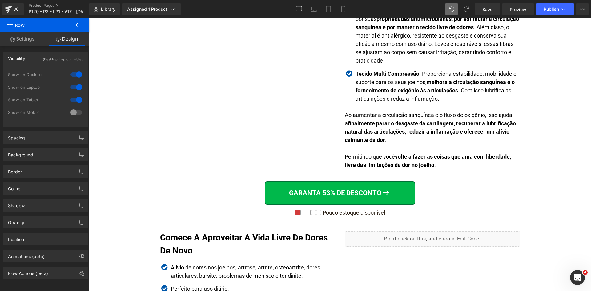
scroll to position [980, 0]
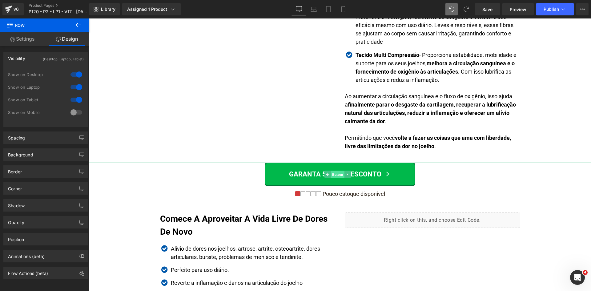
click at [337, 174] on span "Button" at bounding box center [338, 174] width 14 height 7
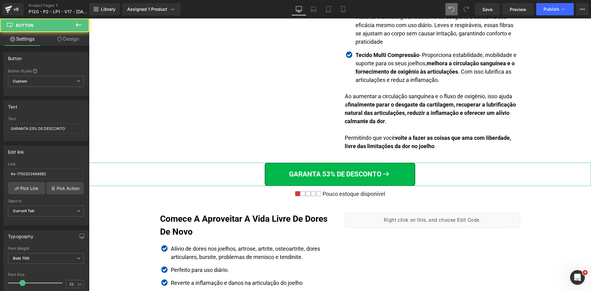
click at [66, 39] on link "Design" at bounding box center [68, 39] width 45 height 14
click at [0, 0] on div "Visibility" at bounding box center [0, 0] width 0 height 0
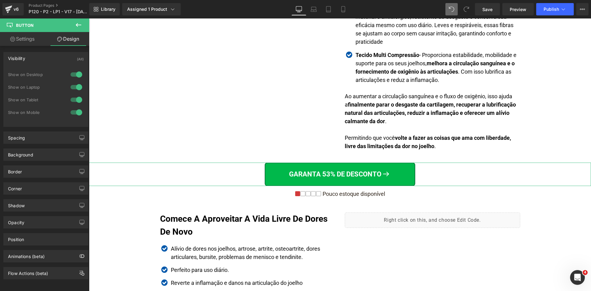
click at [71, 113] on div at bounding box center [76, 112] width 15 height 10
click at [296, 194] on span "Row" at bounding box center [296, 195] width 12 height 9
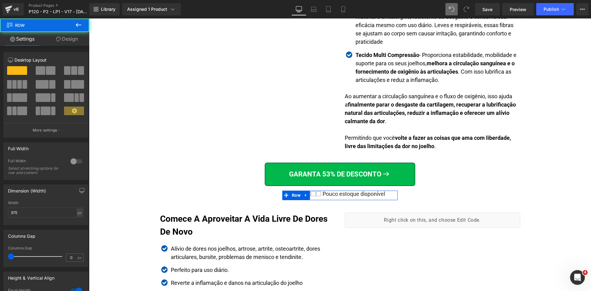
drag, startPoint x: 69, startPoint y: 42, endPoint x: 10, endPoint y: 79, distance: 69.1
click at [68, 42] on link "Design" at bounding box center [67, 39] width 45 height 14
click at [0, 0] on div "Spacing" at bounding box center [0, 0] width 0 height 0
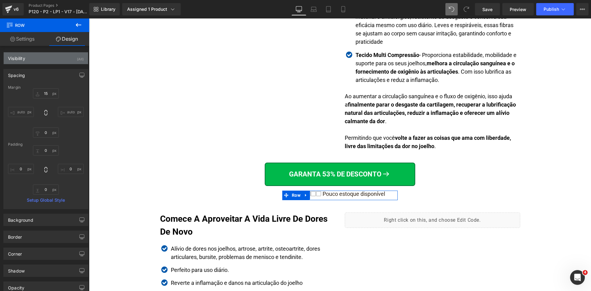
click at [59, 55] on div "Visibility (All)" at bounding box center [46, 58] width 84 height 12
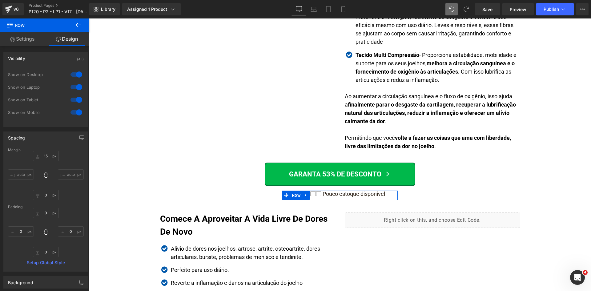
click at [74, 114] on div at bounding box center [76, 112] width 15 height 10
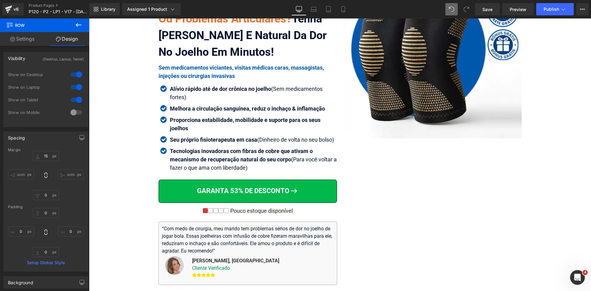
scroll to position [57, 0]
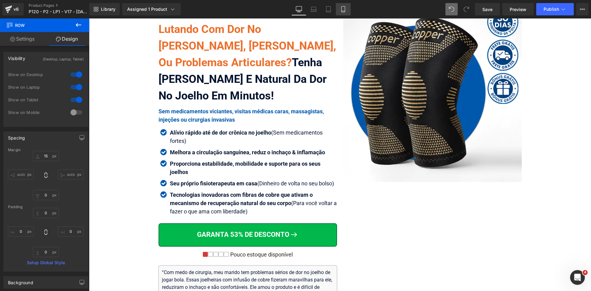
click at [342, 10] on icon at bounding box center [343, 9] width 6 height 6
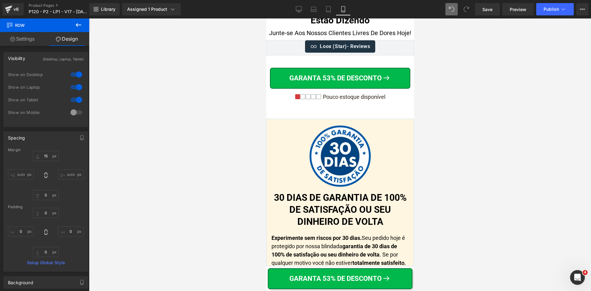
scroll to position [6340, 0]
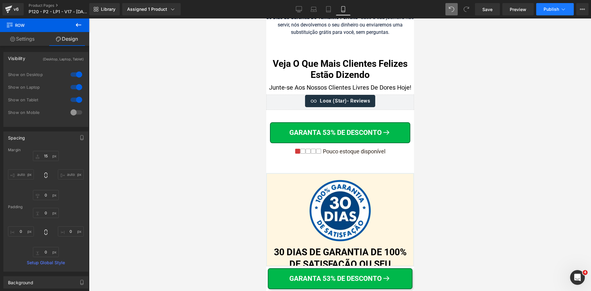
click at [553, 9] on span "Publish" at bounding box center [551, 9] width 15 height 5
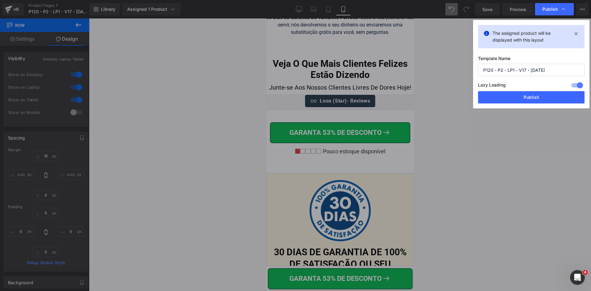
click at [535, 100] on button "Publish" at bounding box center [531, 97] width 106 height 12
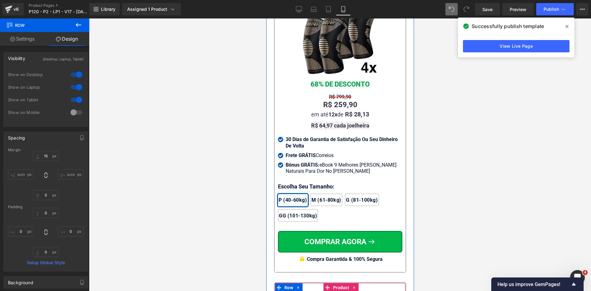
scroll to position [5601, 0]
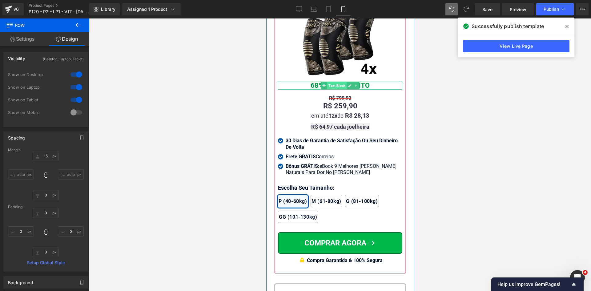
click at [333, 89] on span "Text Block" at bounding box center [336, 85] width 19 height 7
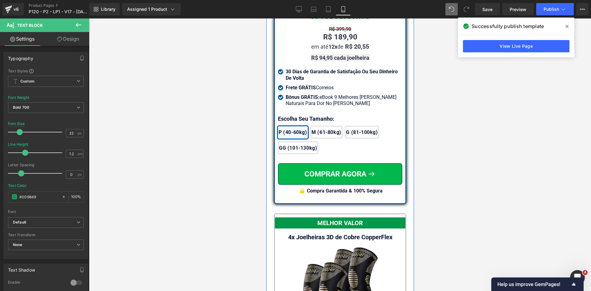
scroll to position [5294, 0]
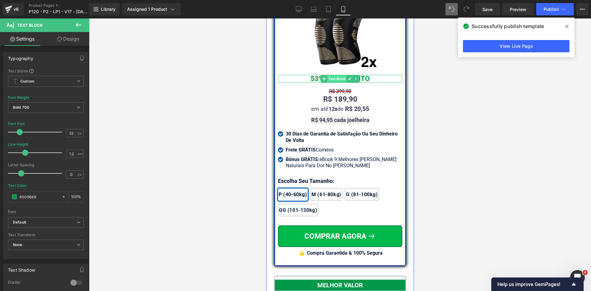
click at [333, 82] on span "Text Block" at bounding box center [336, 78] width 19 height 7
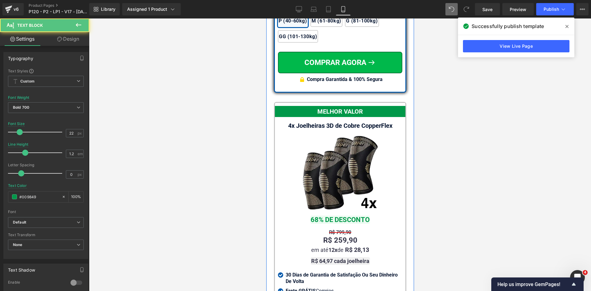
scroll to position [5509, 0]
